Goal: Information Seeking & Learning: Learn about a topic

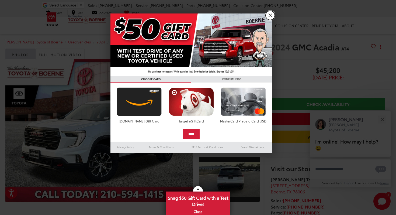
click at [266, 14] on link "X" at bounding box center [270, 15] width 9 height 9
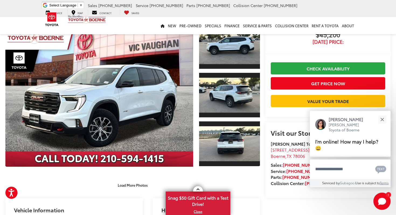
scroll to position [37, 0]
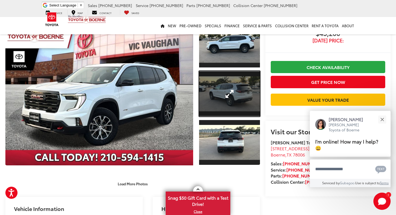
click at [233, 89] on link "Expand Photo 2" at bounding box center [229, 94] width 61 height 46
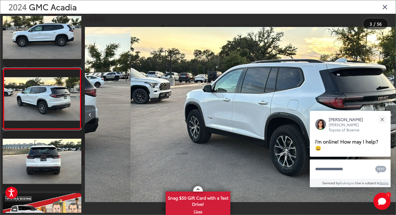
scroll to position [0, 622]
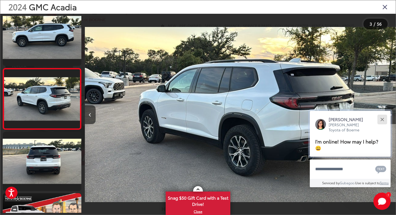
click at [382, 124] on button "Close" at bounding box center [382, 119] width 12 height 12
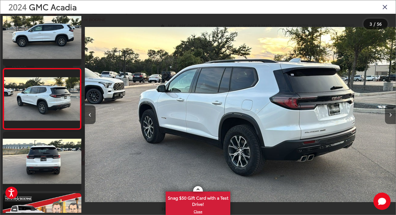
click at [390, 115] on icon "Next image" at bounding box center [390, 115] width 2 height 4
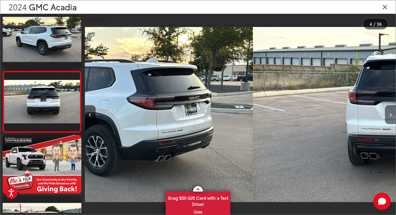
scroll to position [131, 0]
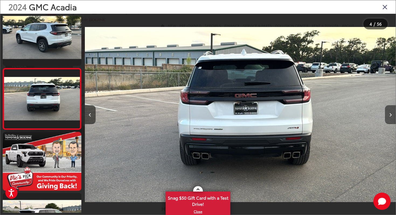
click at [390, 115] on icon "Next image" at bounding box center [390, 115] width 2 height 4
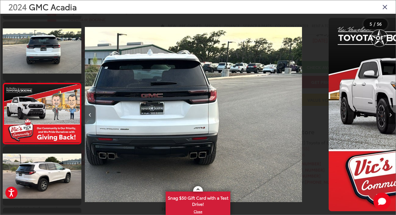
scroll to position [193, 0]
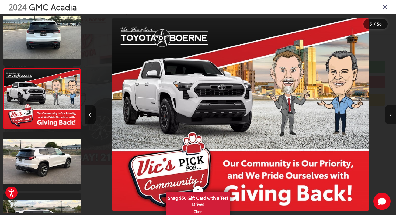
click at [390, 115] on icon "Next image" at bounding box center [390, 115] width 2 height 4
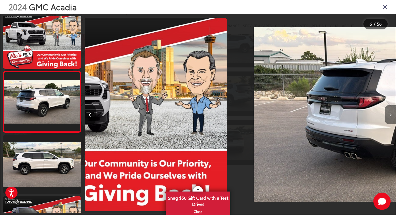
scroll to position [253, 0]
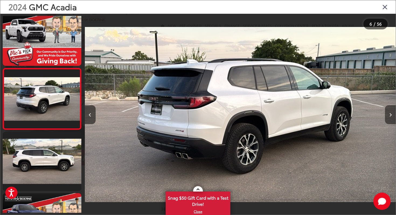
click at [390, 115] on icon "Next image" at bounding box center [390, 115] width 2 height 4
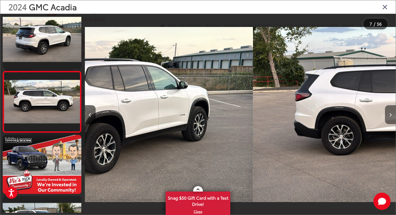
scroll to position [315, 0]
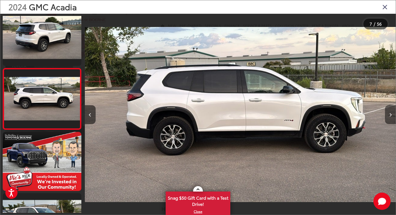
click at [390, 115] on icon "Next image" at bounding box center [390, 115] width 2 height 4
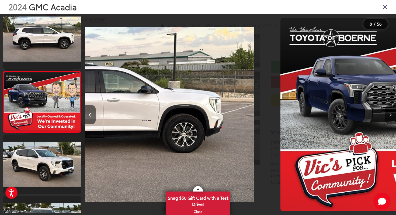
scroll to position [376, 0]
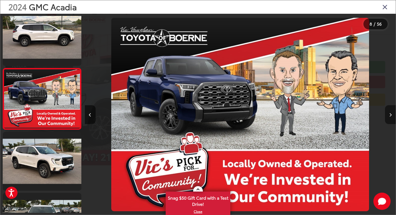
click at [390, 115] on icon "Next image" at bounding box center [390, 115] width 2 height 4
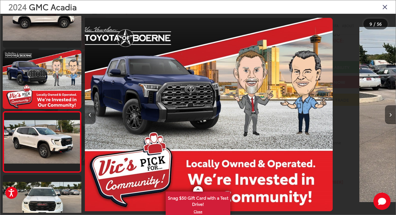
scroll to position [0, 0]
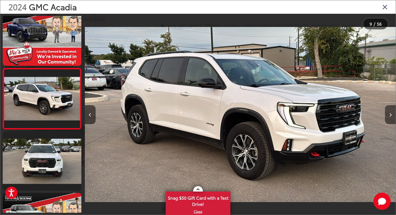
click at [390, 115] on icon "Next image" at bounding box center [390, 115] width 2 height 4
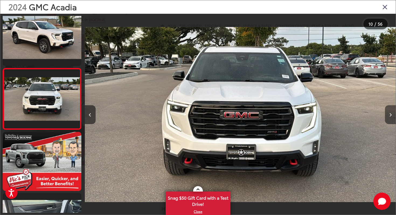
click at [390, 115] on icon "Next image" at bounding box center [390, 115] width 2 height 4
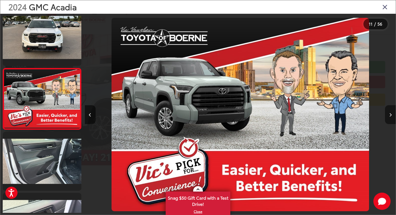
click at [390, 115] on icon "Next image" at bounding box center [390, 115] width 2 height 4
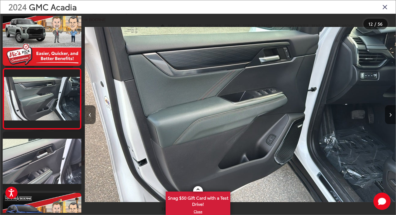
click at [390, 115] on icon "Next image" at bounding box center [390, 115] width 2 height 4
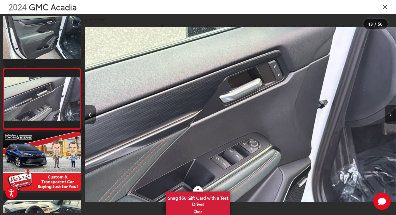
click at [390, 115] on icon "Next image" at bounding box center [390, 115] width 2 height 4
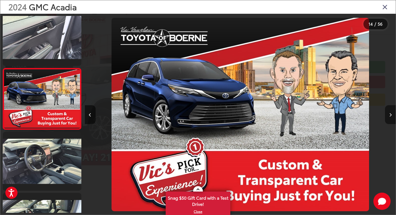
click at [390, 115] on icon "Next image" at bounding box center [390, 115] width 2 height 4
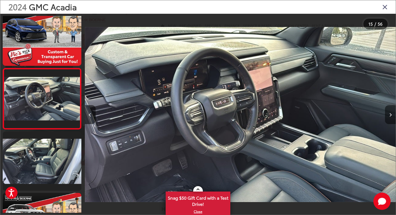
click at [390, 115] on icon "Next image" at bounding box center [390, 115] width 2 height 4
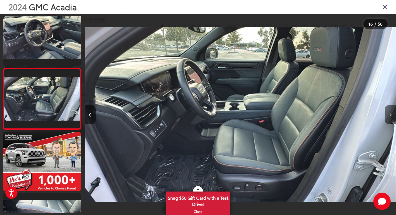
click at [390, 115] on icon "Next image" at bounding box center [390, 115] width 2 height 4
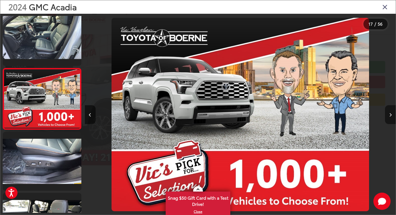
click at [390, 115] on icon "Next image" at bounding box center [390, 115] width 2 height 4
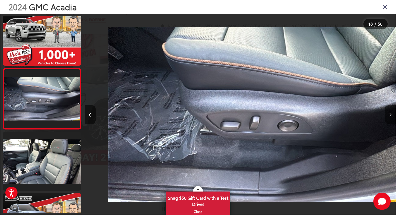
click at [390, 115] on icon "Next image" at bounding box center [390, 115] width 2 height 4
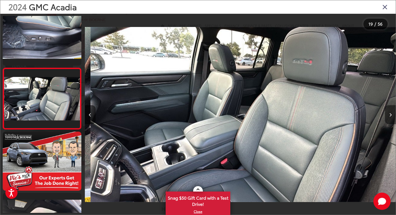
click at [390, 115] on icon "Next image" at bounding box center [390, 115] width 2 height 4
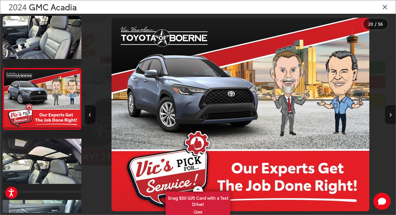
click at [390, 115] on icon "Next image" at bounding box center [390, 115] width 2 height 4
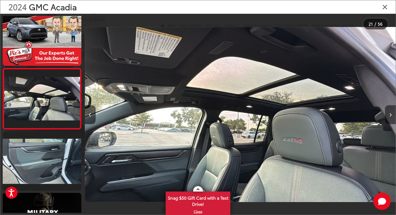
click at [390, 115] on icon "Next image" at bounding box center [390, 115] width 2 height 4
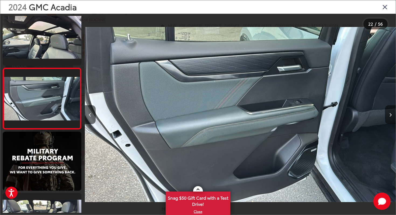
click at [390, 115] on icon "Next image" at bounding box center [390, 115] width 2 height 4
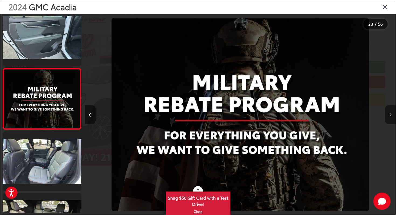
click at [390, 115] on icon "Next image" at bounding box center [390, 115] width 2 height 4
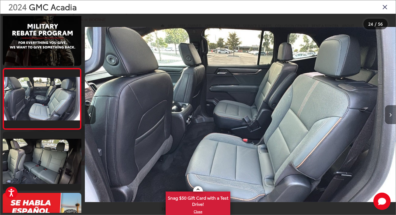
click at [390, 115] on icon "Next image" at bounding box center [390, 115] width 2 height 4
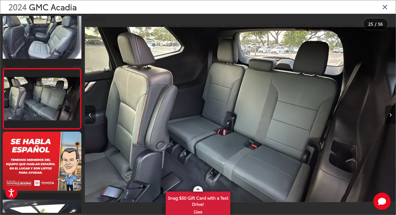
click at [392, 116] on button "Next image" at bounding box center [390, 114] width 11 height 19
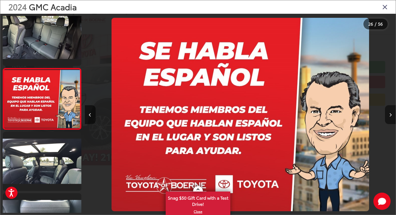
click at [392, 116] on button "Next image" at bounding box center [390, 114] width 11 height 19
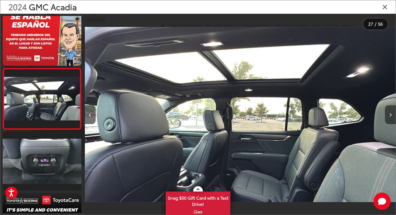
click at [392, 116] on button "Next image" at bounding box center [390, 114] width 11 height 19
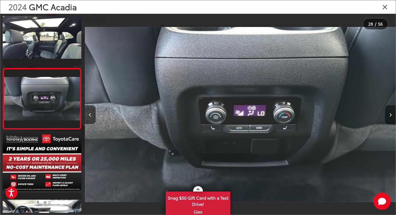
click at [392, 116] on button "Next image" at bounding box center [390, 114] width 11 height 19
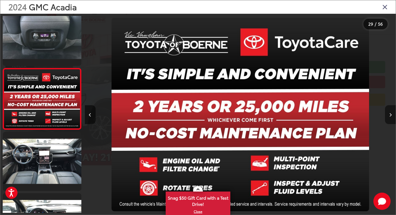
click at [392, 116] on button "Next image" at bounding box center [390, 114] width 11 height 19
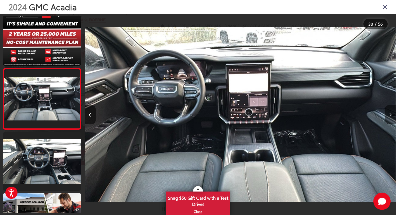
click at [392, 114] on button "Next image" at bounding box center [390, 114] width 11 height 19
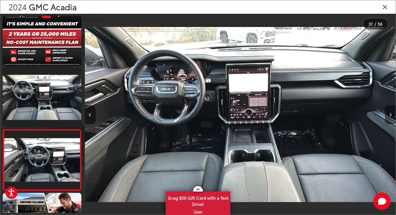
click at [392, 114] on button "Next image" at bounding box center [390, 114] width 11 height 19
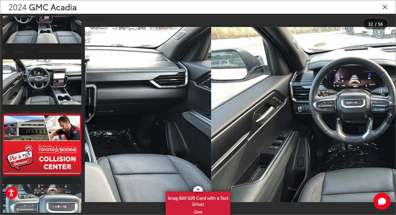
click at [392, 114] on button "Next image" at bounding box center [390, 114] width 11 height 19
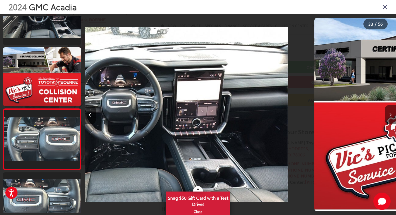
click at [392, 114] on button "Next image" at bounding box center [390, 114] width 11 height 19
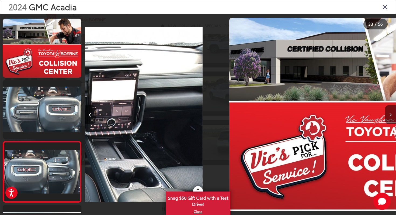
click at [392, 114] on button "Next image" at bounding box center [390, 114] width 11 height 19
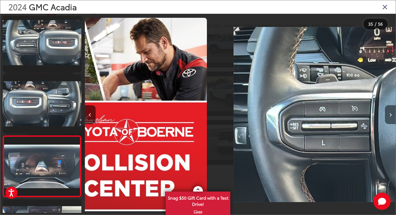
click at [392, 114] on button "Next image" at bounding box center [390, 114] width 11 height 19
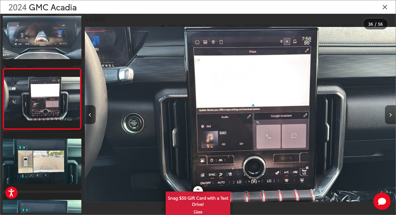
click at [392, 114] on button "Next image" at bounding box center [390, 114] width 11 height 19
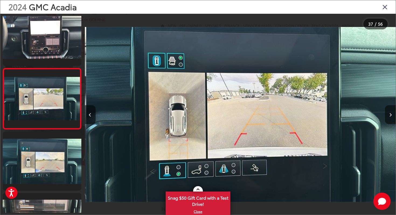
click at [392, 114] on button "Next image" at bounding box center [390, 114] width 11 height 19
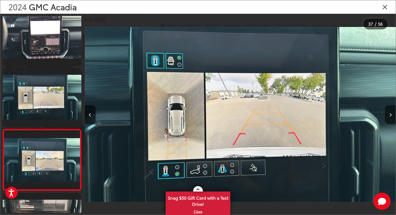
click at [392, 114] on button "Next image" at bounding box center [390, 114] width 11 height 19
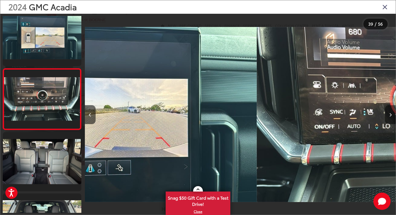
click at [392, 114] on button "Next image" at bounding box center [390, 114] width 11 height 19
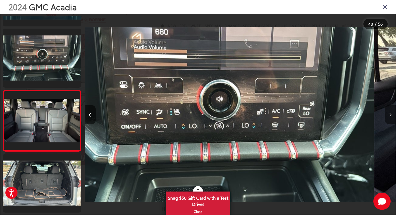
click at [392, 114] on button "Next image" at bounding box center [390, 114] width 11 height 19
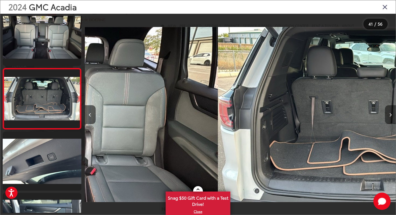
click at [392, 114] on button "Next image" at bounding box center [390, 114] width 11 height 19
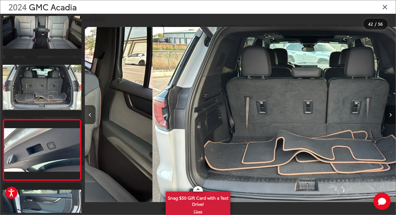
click at [392, 114] on button "Next image" at bounding box center [390, 114] width 11 height 19
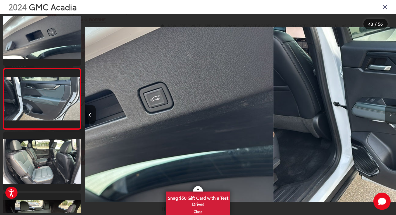
click at [392, 114] on button "Next image" at bounding box center [390, 114] width 11 height 19
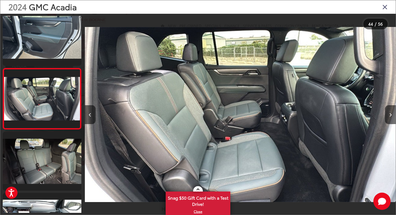
click at [384, 7] on icon "Close gallery" at bounding box center [384, 6] width 5 height 7
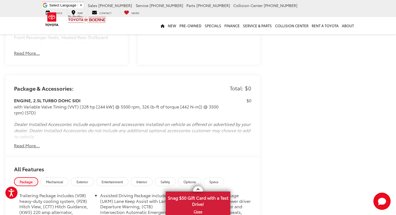
scroll to position [403, 0]
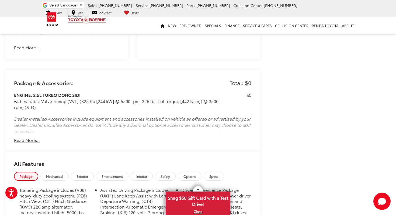
click at [34, 142] on button "Read More..." at bounding box center [27, 140] width 26 height 6
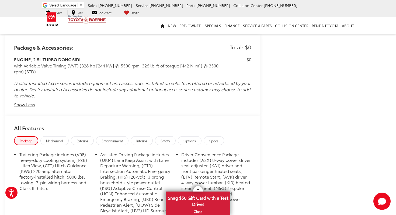
scroll to position [442, 0]
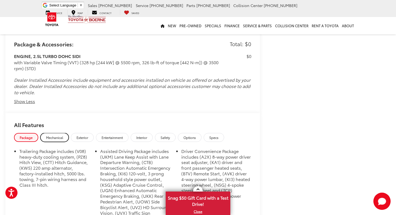
click at [58, 138] on span "Mechanical" at bounding box center [54, 137] width 17 height 5
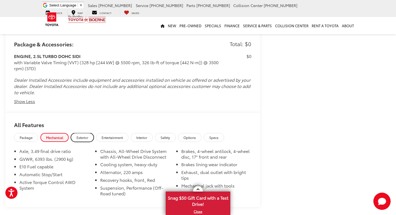
click at [86, 134] on link "Exterior" at bounding box center [82, 137] width 23 height 9
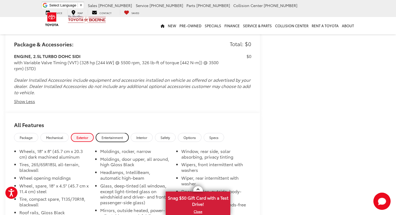
click at [123, 138] on span "Entertainment" at bounding box center [112, 137] width 21 height 5
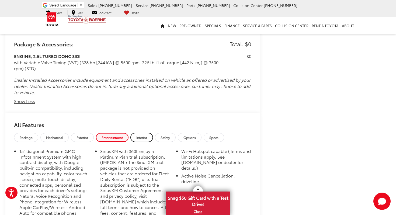
click at [153, 136] on link "Interior" at bounding box center [142, 137] width 22 height 9
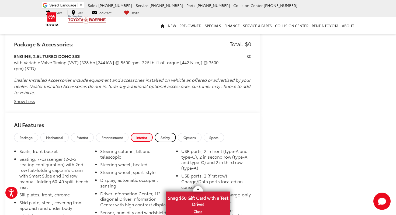
click at [175, 136] on link "Safety" at bounding box center [165, 137] width 21 height 9
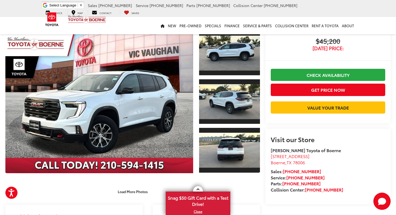
scroll to position [19, 0]
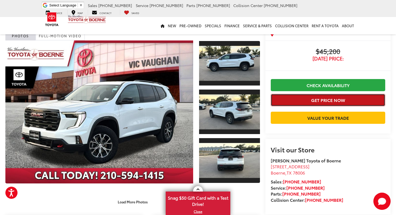
click at [297, 98] on button "Get Price Now" at bounding box center [328, 100] width 114 height 12
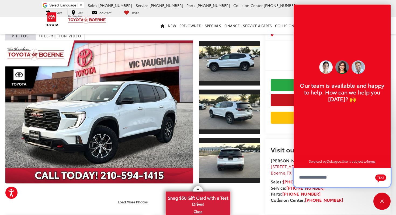
scroll to position [6, 0]
click at [261, 57] on div "2024 GMC Acadia AT4 Copy Link Share Print Buy $45,200 Today's Price: Check Avai…" at bounding box center [325, 109] width 131 height 187
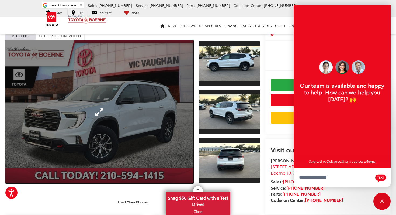
click at [100, 118] on link "Expand Photo 0" at bounding box center [99, 111] width 188 height 143
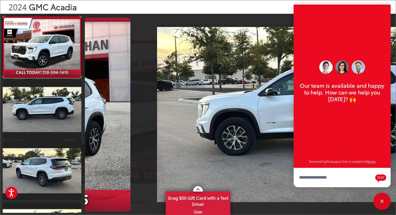
scroll to position [0, 0]
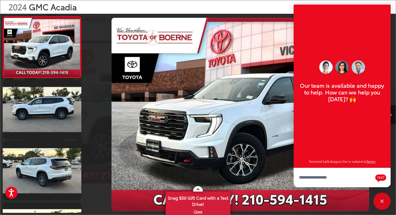
click at [235, 99] on img "2024 GMC Acadia AT4 0" at bounding box center [240, 114] width 257 height 193
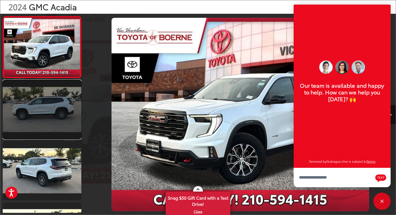
click at [56, 120] on link at bounding box center [42, 109] width 79 height 59
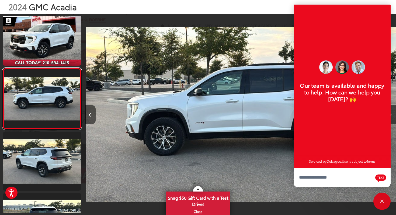
scroll to position [0, 311]
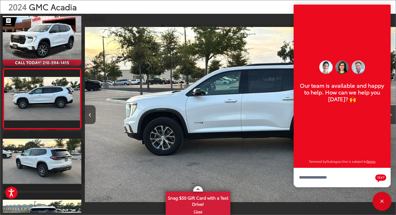
click at [384, 198] on div "Close" at bounding box center [381, 200] width 17 height 17
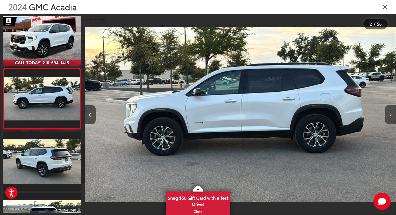
click at [385, 114] on button "Next image" at bounding box center [390, 114] width 11 height 19
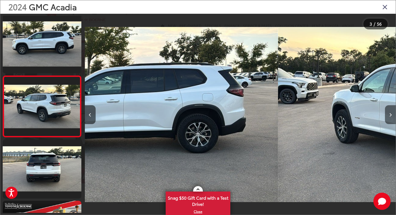
scroll to position [70, 0]
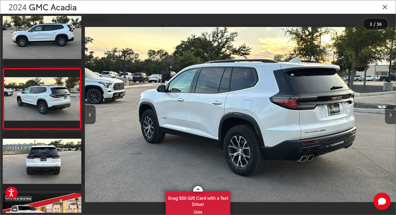
click at [387, 114] on button "Next image" at bounding box center [390, 114] width 11 height 19
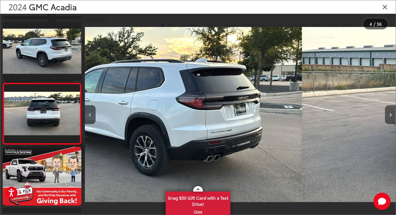
scroll to position [131, 0]
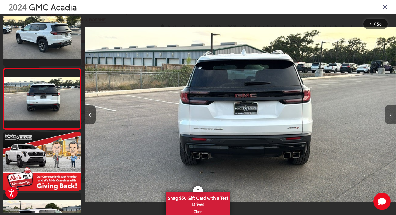
click at [387, 114] on button "Next image" at bounding box center [390, 114] width 11 height 19
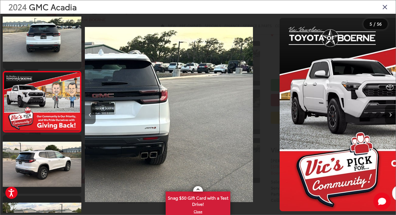
scroll to position [193, 0]
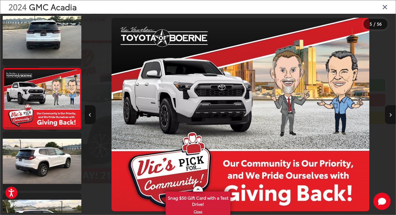
click at [387, 114] on button "Next image" at bounding box center [390, 114] width 11 height 19
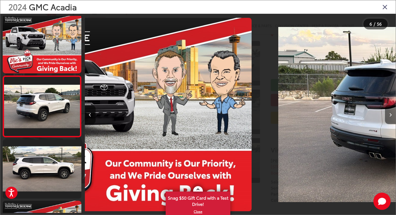
scroll to position [253, 0]
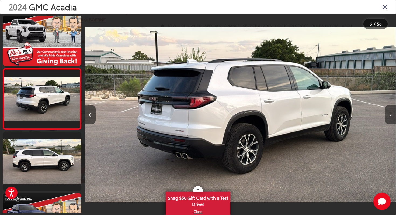
click at [387, 114] on button "Next image" at bounding box center [390, 114] width 11 height 19
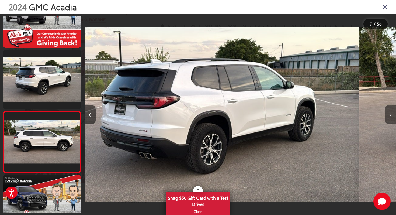
scroll to position [312, 0]
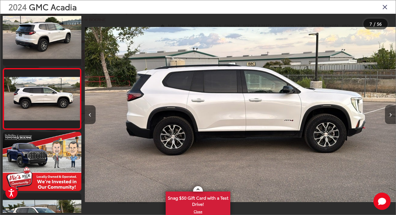
click at [387, 114] on button "Next image" at bounding box center [390, 114] width 11 height 19
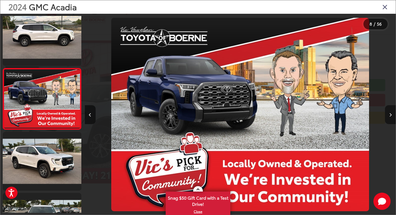
click at [387, 114] on button "Next image" at bounding box center [390, 114] width 11 height 19
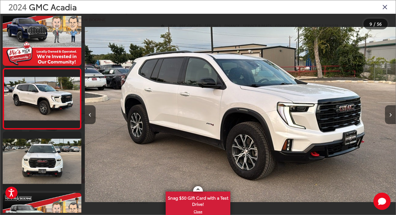
click at [387, 114] on button "Next image" at bounding box center [390, 114] width 11 height 19
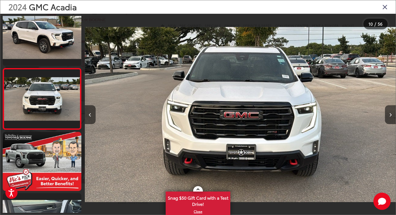
click at [385, 8] on icon "Close gallery" at bounding box center [384, 6] width 5 height 7
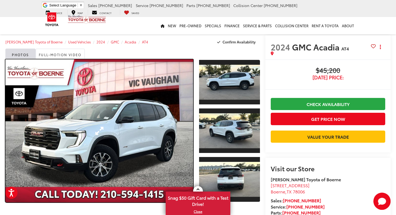
click at [173, 161] on link "Expand Photo 0" at bounding box center [99, 130] width 188 height 143
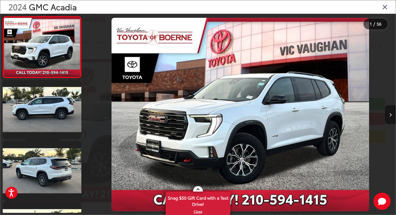
click at [390, 109] on button "Next image" at bounding box center [390, 114] width 11 height 19
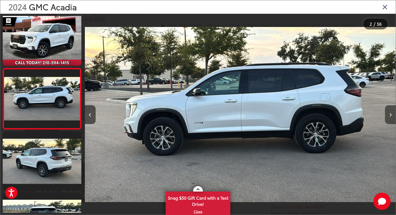
click at [390, 109] on button "Next image" at bounding box center [390, 114] width 11 height 19
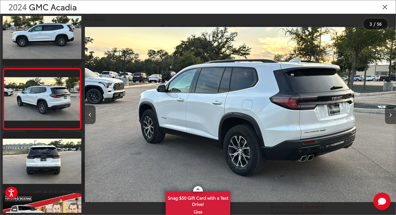
click at [390, 109] on button "Next image" at bounding box center [390, 114] width 11 height 19
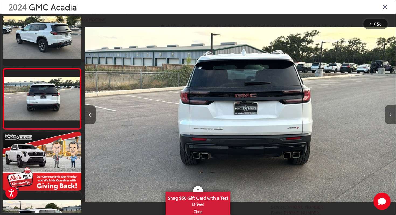
click at [390, 109] on button "Next image" at bounding box center [390, 114] width 11 height 19
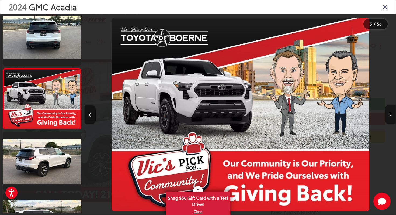
click at [390, 109] on button "Next image" at bounding box center [390, 114] width 11 height 19
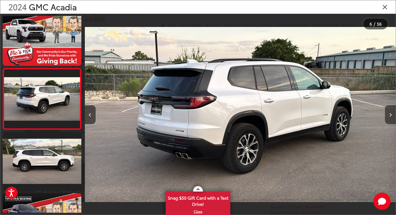
click at [390, 109] on button "Next image" at bounding box center [390, 114] width 11 height 19
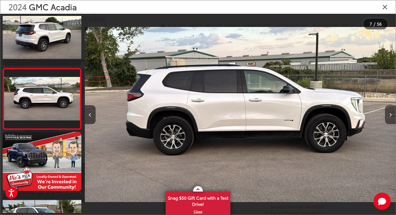
click at [390, 109] on button "Next image" at bounding box center [390, 114] width 11 height 19
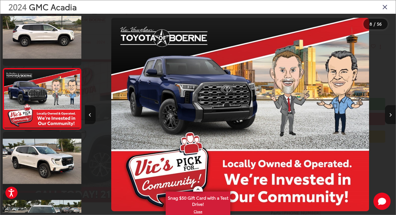
click at [390, 109] on button "Next image" at bounding box center [390, 114] width 11 height 19
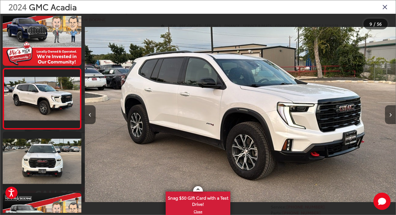
click at [390, 109] on button "Next image" at bounding box center [390, 114] width 11 height 19
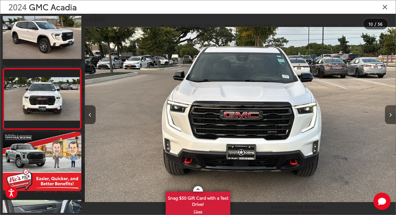
click at [390, 109] on button "Next image" at bounding box center [390, 114] width 11 height 19
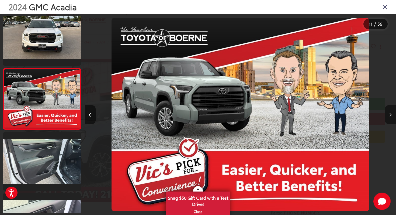
click at [390, 109] on button "Next image" at bounding box center [390, 114] width 11 height 19
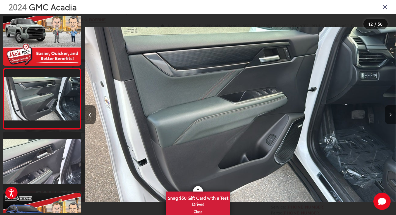
click at [390, 109] on button "Next image" at bounding box center [390, 114] width 11 height 19
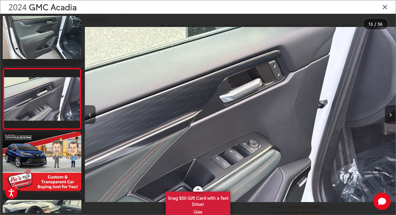
click at [390, 109] on button "Next image" at bounding box center [390, 114] width 11 height 19
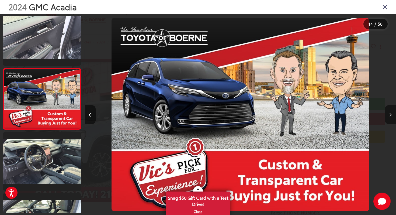
click at [390, 109] on button "Next image" at bounding box center [390, 114] width 11 height 19
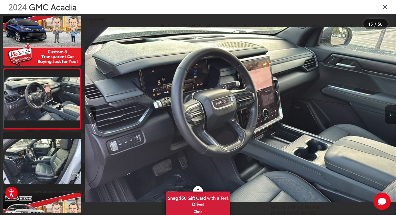
click at [390, 109] on button "Next image" at bounding box center [390, 114] width 11 height 19
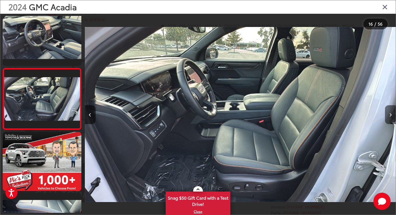
click at [390, 109] on button "Next image" at bounding box center [390, 114] width 11 height 19
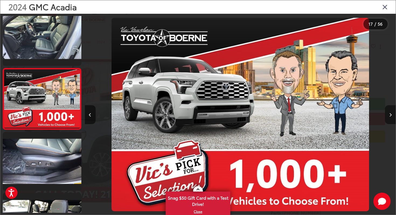
click at [390, 109] on button "Next image" at bounding box center [390, 114] width 11 height 19
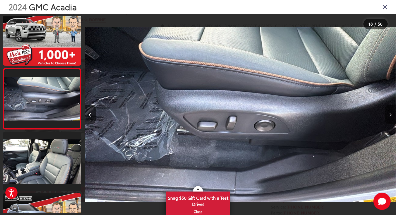
click at [390, 109] on button "Next image" at bounding box center [390, 114] width 11 height 19
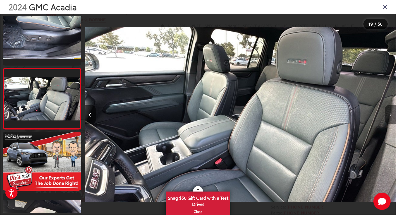
click at [390, 109] on button "Next image" at bounding box center [390, 114] width 11 height 19
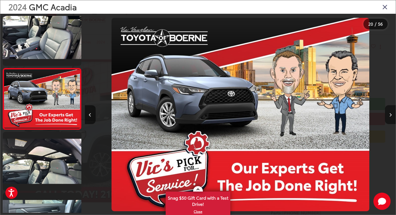
click at [390, 109] on button "Next image" at bounding box center [390, 114] width 11 height 19
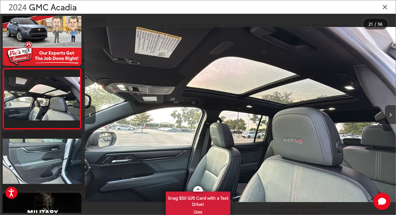
click at [390, 109] on button "Next image" at bounding box center [390, 114] width 11 height 19
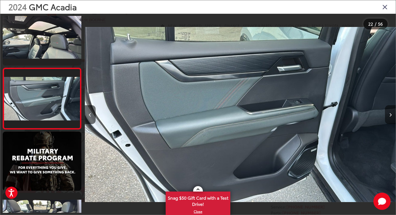
click at [390, 109] on button "Next image" at bounding box center [390, 114] width 11 height 19
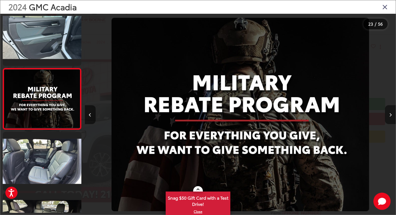
click at [390, 109] on button "Next image" at bounding box center [390, 114] width 11 height 19
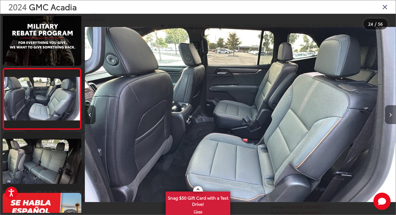
click at [390, 109] on button "Next image" at bounding box center [390, 114] width 11 height 19
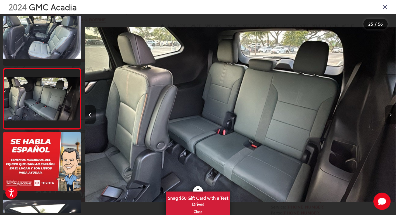
click at [390, 109] on button "Next image" at bounding box center [390, 114] width 11 height 19
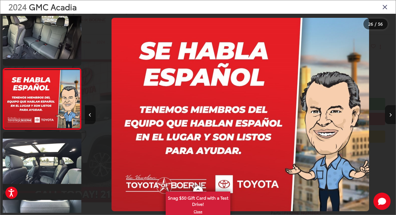
click at [390, 109] on button "Next image" at bounding box center [390, 114] width 11 height 19
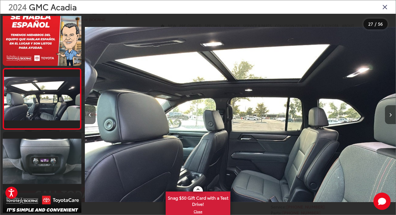
click at [390, 109] on button "Next image" at bounding box center [390, 114] width 11 height 19
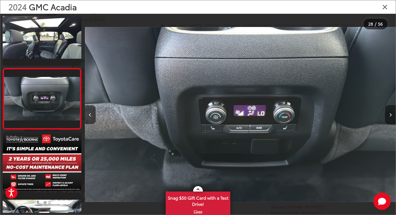
click at [390, 109] on button "Next image" at bounding box center [390, 114] width 11 height 19
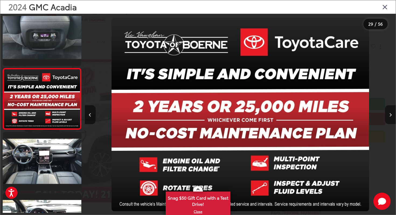
click at [390, 109] on button "Next image" at bounding box center [390, 114] width 11 height 19
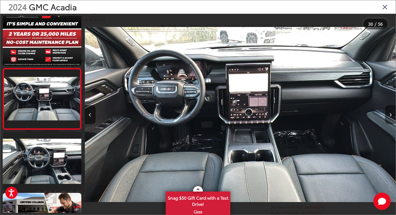
click at [390, 109] on button "Next image" at bounding box center [390, 114] width 11 height 19
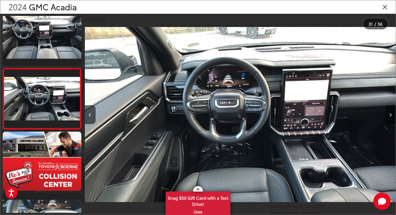
click at [390, 109] on button "Next image" at bounding box center [390, 114] width 11 height 19
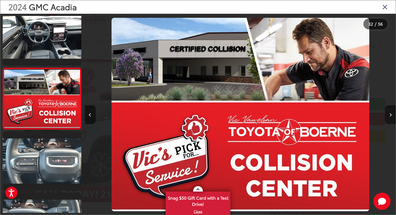
click at [390, 109] on button "Next image" at bounding box center [390, 114] width 11 height 19
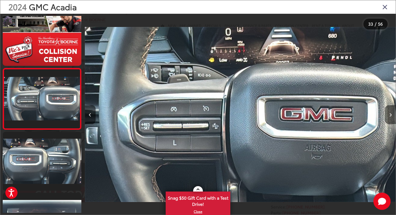
click at [390, 109] on button "Next image" at bounding box center [390, 114] width 11 height 19
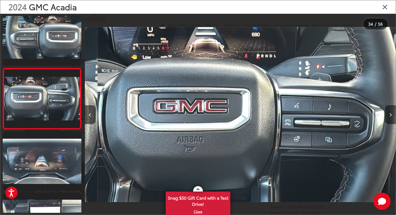
click at [390, 109] on button "Next image" at bounding box center [390, 114] width 11 height 19
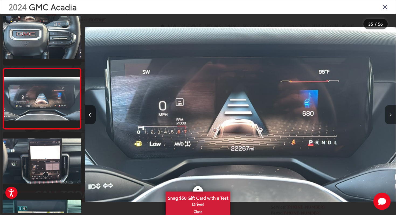
click at [390, 109] on button "Next image" at bounding box center [390, 114] width 11 height 19
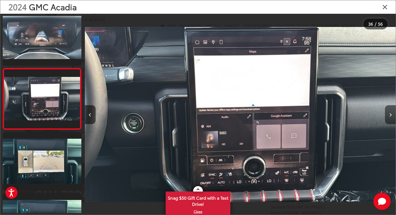
click at [390, 109] on button "Next image" at bounding box center [390, 114] width 11 height 19
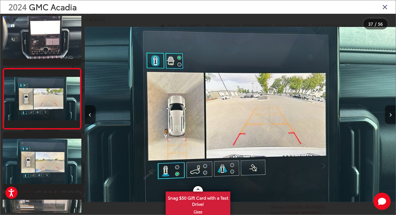
click at [390, 109] on button "Next image" at bounding box center [390, 114] width 11 height 19
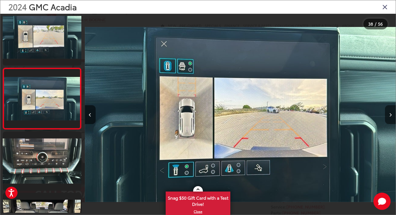
click at [390, 109] on button "Next image" at bounding box center [390, 114] width 11 height 19
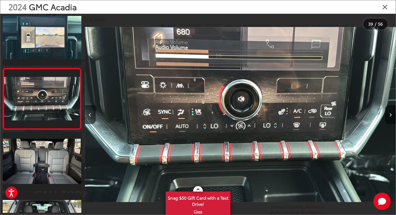
click at [390, 109] on button "Next image" at bounding box center [390, 114] width 11 height 19
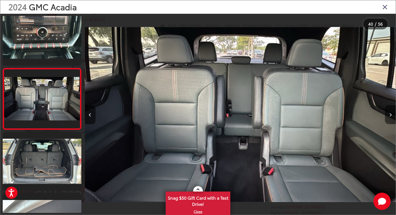
click at [390, 109] on button "Next image" at bounding box center [390, 114] width 11 height 19
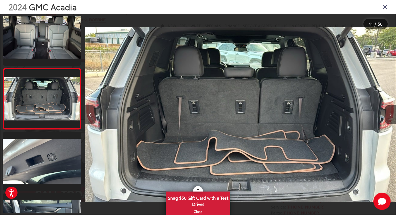
click at [92, 119] on button "Previous image" at bounding box center [90, 114] width 11 height 19
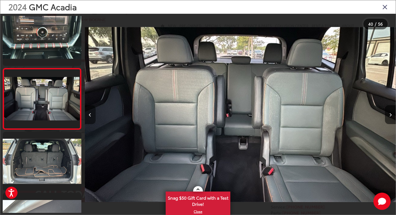
click at [92, 119] on button "Previous image" at bounding box center [90, 114] width 11 height 19
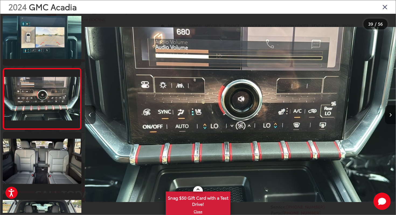
click at [385, 115] on button "Next image" at bounding box center [390, 114] width 11 height 19
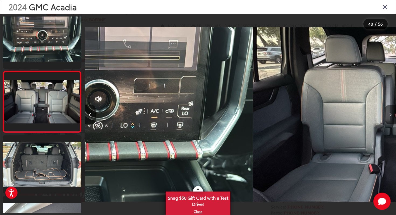
click at [387, 115] on button "Next image" at bounding box center [390, 114] width 11 height 19
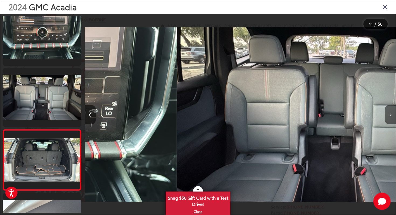
click at [387, 115] on button "Next image" at bounding box center [390, 114] width 11 height 19
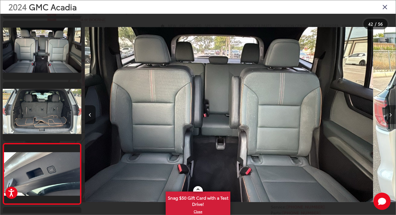
click at [387, 115] on button "Next image" at bounding box center [390, 114] width 11 height 19
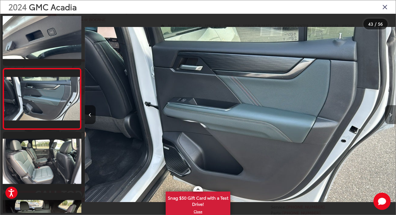
click at [387, 115] on button "Next image" at bounding box center [390, 114] width 11 height 19
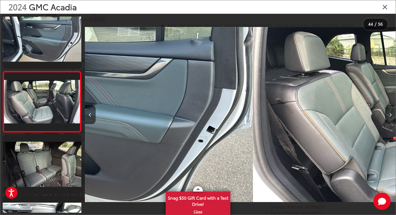
click at [387, 115] on button "Next image" at bounding box center [390, 114] width 11 height 19
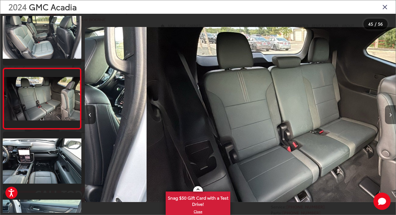
click at [387, 115] on button "Next image" at bounding box center [390, 114] width 11 height 19
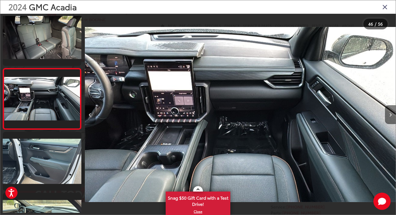
click at [387, 115] on button "Next image" at bounding box center [390, 114] width 11 height 19
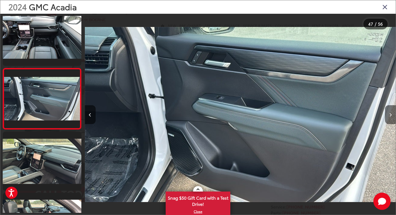
click at [387, 115] on button "Next image" at bounding box center [390, 114] width 11 height 19
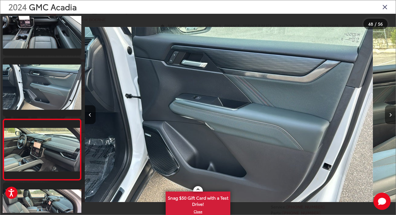
click at [387, 115] on button "Next image" at bounding box center [390, 114] width 11 height 19
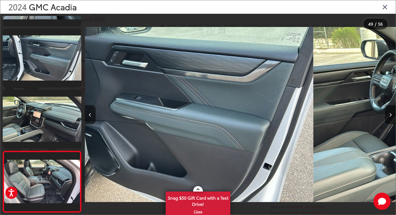
click at [387, 115] on button "Next image" at bounding box center [390, 114] width 11 height 19
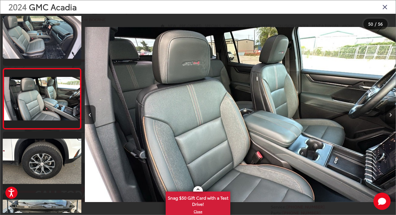
click at [387, 115] on button "Next image" at bounding box center [390, 114] width 11 height 19
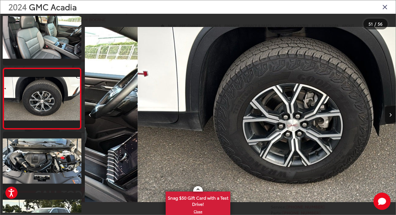
click at [387, 115] on button "Next image" at bounding box center [390, 114] width 11 height 19
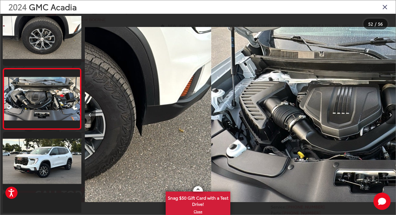
click at [387, 115] on button "Next image" at bounding box center [390, 114] width 11 height 19
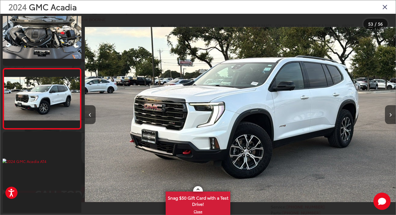
click at [387, 6] on icon "Close gallery" at bounding box center [384, 6] width 5 height 7
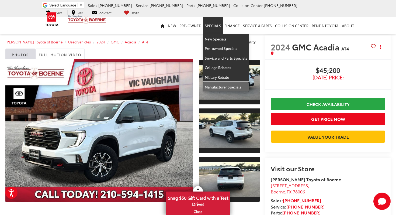
click at [226, 88] on link "Manufacturer Specials" at bounding box center [226, 86] width 46 height 9
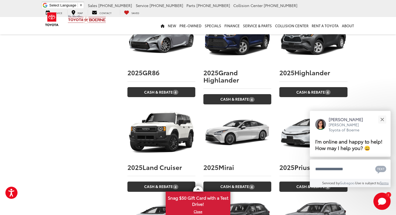
scroll to position [803, 0]
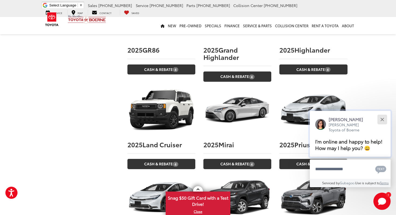
click at [384, 118] on button "Close" at bounding box center [382, 119] width 12 height 12
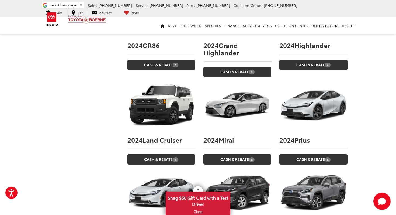
scroll to position [1522, 0]
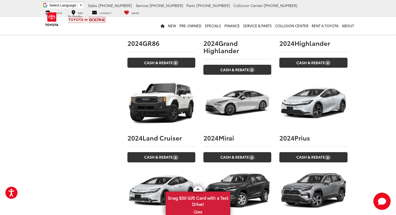
click at [310, 102] on img at bounding box center [313, 102] width 68 height 51
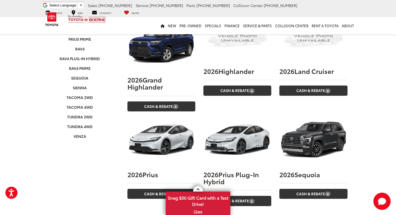
scroll to position [210, 0]
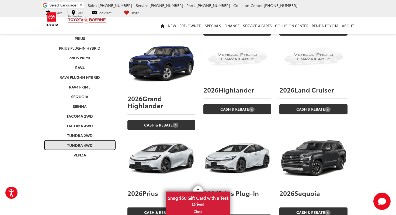
click at [83, 140] on link "Tundra 4WD" at bounding box center [79, 145] width 71 height 10
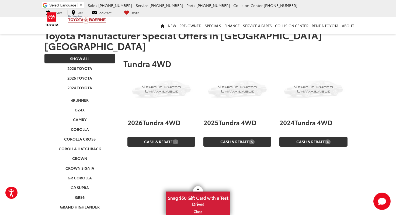
scroll to position [0, 0]
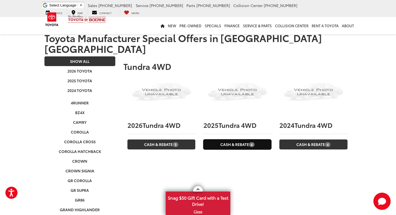
click at [246, 139] on link "Cash & Rebate 6" at bounding box center [237, 144] width 68 height 10
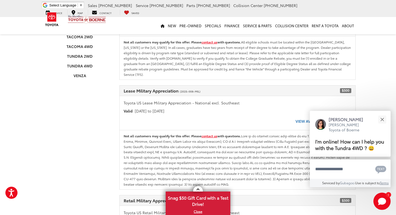
scroll to position [290, 0]
click at [382, 120] on button "Close" at bounding box center [382, 119] width 12 height 12
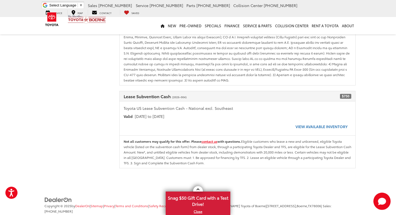
scroll to position [512, 0]
